Goal: Check status

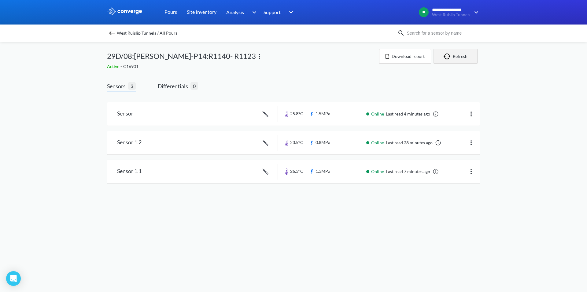
click at [467, 53] on button "Refresh" at bounding box center [456, 56] width 44 height 15
click at [458, 55] on button "Refresh" at bounding box center [456, 56] width 44 height 15
click at [470, 143] on img at bounding box center [471, 142] width 7 height 7
click at [470, 142] on link at bounding box center [293, 142] width 373 height 23
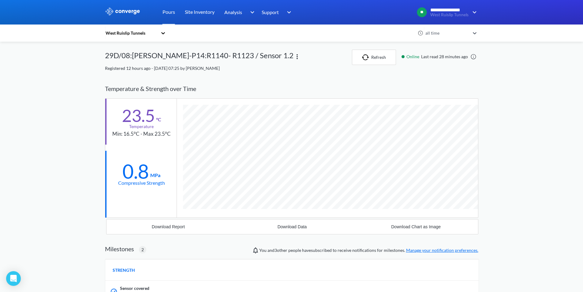
scroll to position [436, 373]
click at [378, 61] on button "Refresh" at bounding box center [374, 57] width 44 height 15
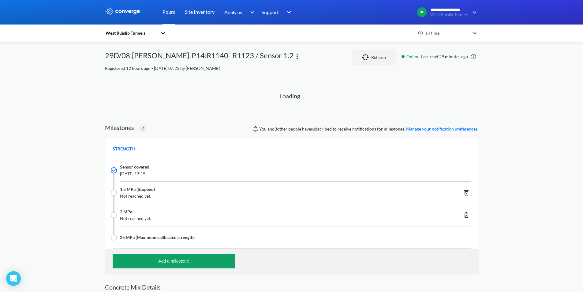
click at [362, 58] on button "Refresh" at bounding box center [374, 57] width 44 height 15
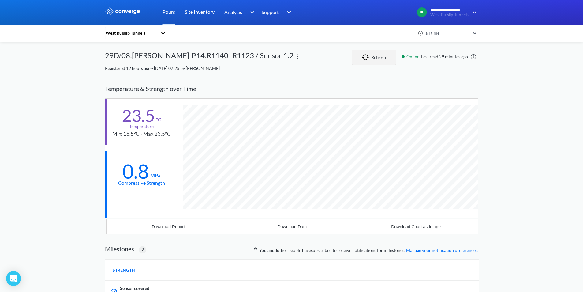
scroll to position [436, 373]
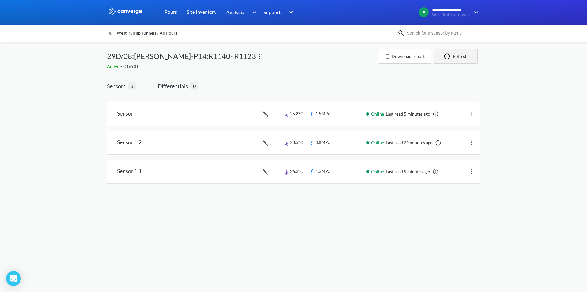
click at [449, 57] on img "button" at bounding box center [448, 56] width 9 height 6
click at [412, 145] on link at bounding box center [293, 142] width 373 height 23
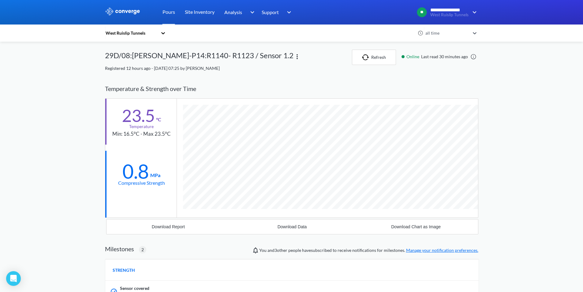
scroll to position [436, 373]
click at [527, 142] on div "**********" at bounding box center [291, 245] width 583 height 490
click at [380, 60] on button "Refresh" at bounding box center [374, 57] width 44 height 15
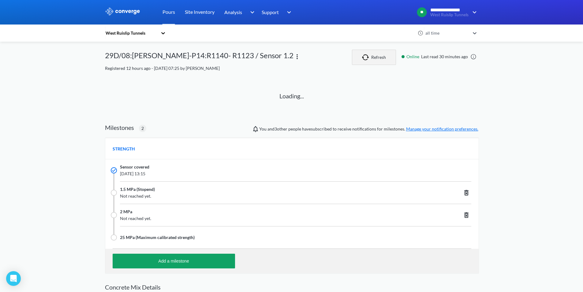
click at [380, 60] on button "Refresh" at bounding box center [374, 57] width 44 height 15
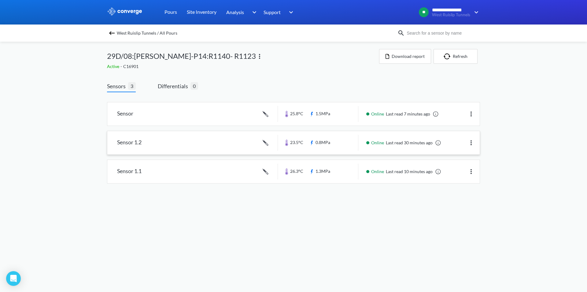
click at [473, 144] on img at bounding box center [471, 142] width 7 height 7
click at [489, 143] on div "**********" at bounding box center [293, 97] width 587 height 195
click at [324, 142] on link at bounding box center [293, 142] width 373 height 23
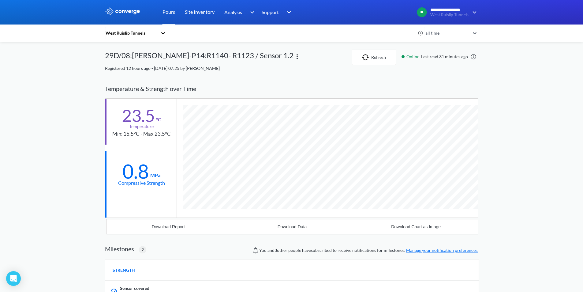
scroll to position [436, 373]
click at [539, 161] on div "**********" at bounding box center [291, 245] width 583 height 490
click at [377, 55] on button "Refresh" at bounding box center [374, 57] width 44 height 15
click at [367, 60] on img "button" at bounding box center [366, 57] width 9 height 6
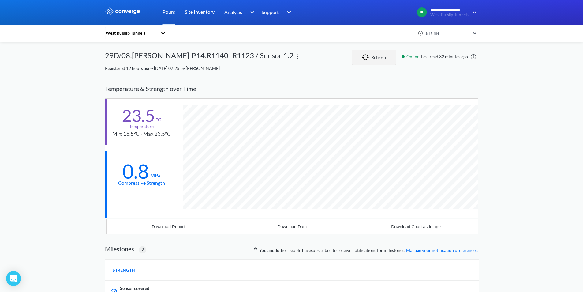
click at [371, 54] on button "Refresh" at bounding box center [374, 57] width 44 height 15
click at [133, 54] on div "29D/08:[PERSON_NAME]-P14:R1140- R1123 / Sensor 1.2" at bounding box center [199, 57] width 188 height 15
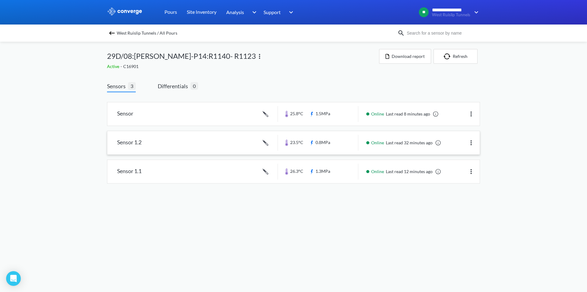
click at [472, 144] on img at bounding box center [471, 142] width 7 height 7
click at [395, 139] on link at bounding box center [293, 142] width 373 height 23
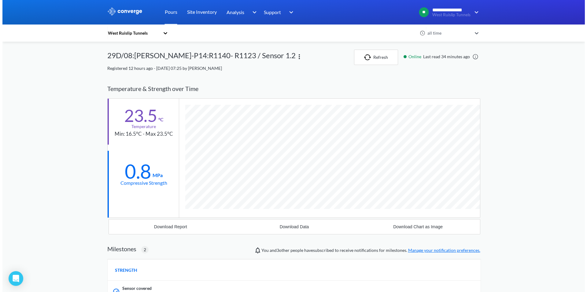
scroll to position [436, 373]
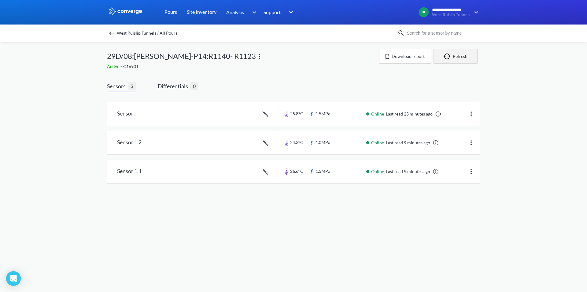
click at [467, 56] on button "Refresh" at bounding box center [456, 56] width 44 height 15
click at [464, 56] on button "Refresh" at bounding box center [456, 56] width 44 height 15
click at [458, 55] on button "Refresh" at bounding box center [456, 56] width 44 height 15
click at [458, 58] on button "Refresh" at bounding box center [456, 56] width 44 height 15
click at [443, 56] on button "Refresh" at bounding box center [456, 56] width 44 height 15
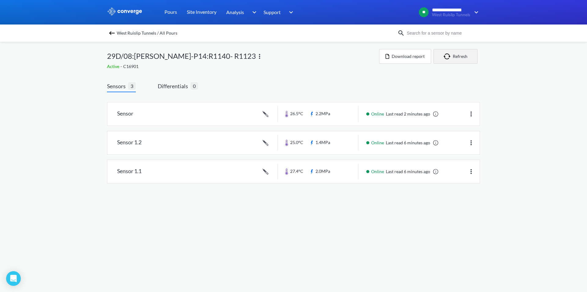
click at [443, 56] on button "Refresh" at bounding box center [456, 56] width 44 height 15
click at [462, 61] on button "Refresh" at bounding box center [456, 56] width 44 height 15
click at [458, 53] on button "Refresh" at bounding box center [456, 56] width 44 height 15
click at [458, 55] on button "Refresh" at bounding box center [456, 56] width 44 height 15
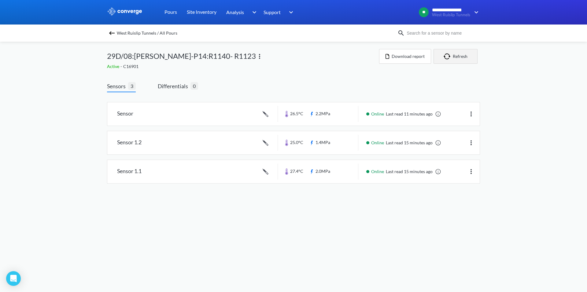
click at [452, 54] on img "button" at bounding box center [448, 56] width 9 height 6
click at [452, 55] on img "button" at bounding box center [448, 56] width 9 height 6
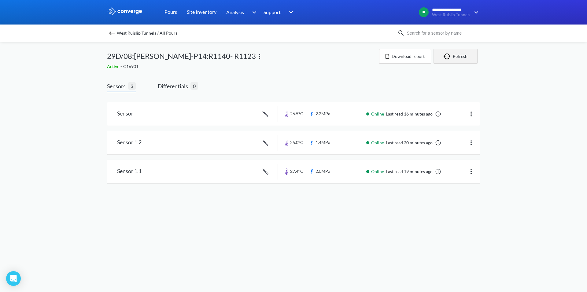
click at [452, 55] on img "button" at bounding box center [448, 56] width 9 height 6
